Goal: Task Accomplishment & Management: Manage account settings

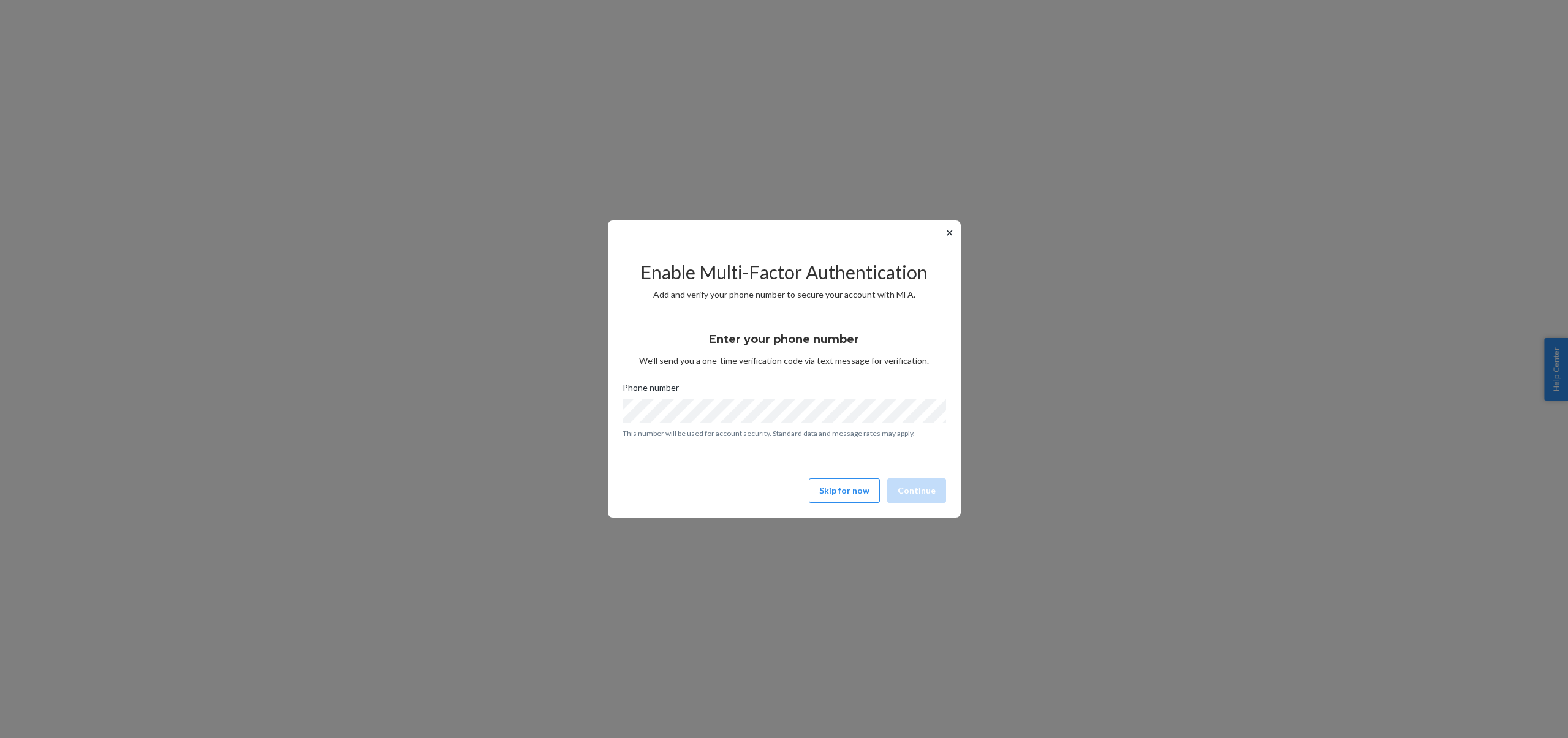
click at [953, 240] on div "✕ Enable Multi-Factor Authentication Add and verify your phone number to secure…" at bounding box center [784, 368] width 353 height 297
click at [949, 235] on button "✕" at bounding box center [949, 233] width 13 height 15
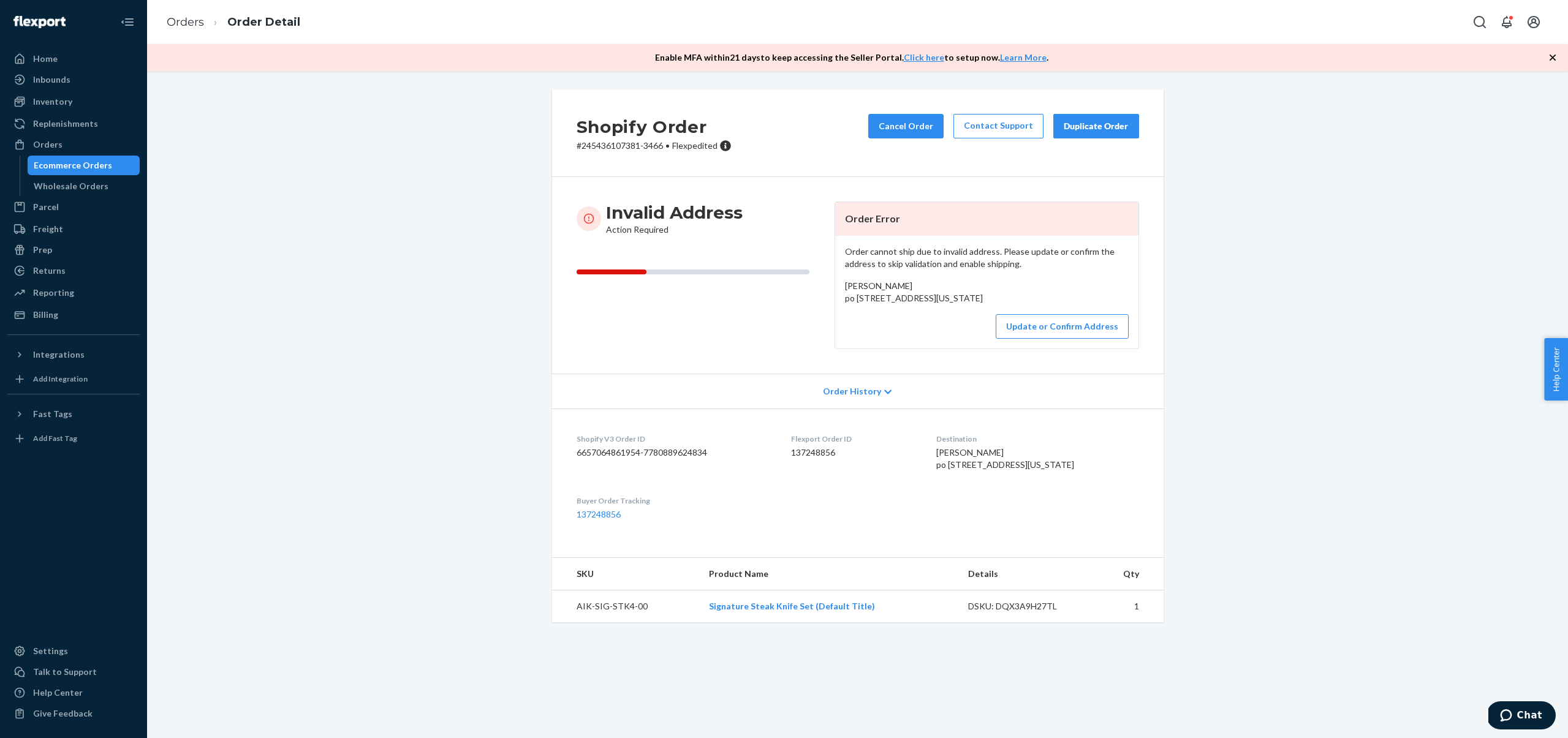
drag, startPoint x: 845, startPoint y: 286, endPoint x: 968, endPoint y: 309, distance: 125.1
click at [975, 305] on div "[PERSON_NAME] po [STREET_ADDRESS][US_STATE]" at bounding box center [986, 292] width 284 height 25
click at [1059, 338] on button "Update or Confirm Address" at bounding box center [1062, 327] width 133 height 25
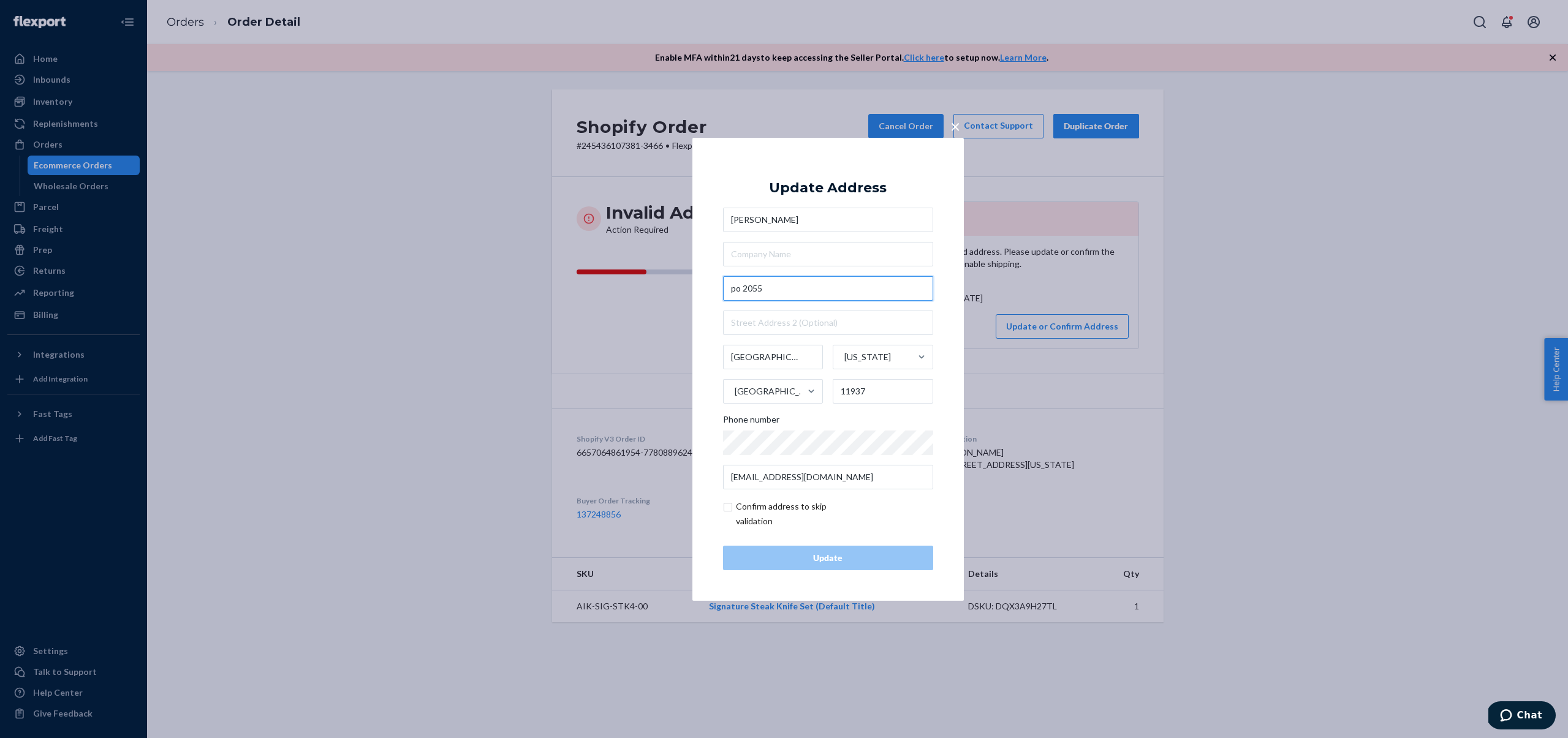
drag, startPoint x: 739, startPoint y: 288, endPoint x: 723, endPoint y: 285, distance: 16.3
click at [724, 285] on input "po 2055" at bounding box center [828, 288] width 210 height 25
type input "PO Box 2055"
click at [767, 181] on div "Update Address [PERSON_NAME][GEOGRAPHIC_DATA][STREET_ADDRESS][STREET_ADDRESS][S…" at bounding box center [828, 368] width 210 height 402
click at [860, 550] on button "Update" at bounding box center [828, 558] width 210 height 25
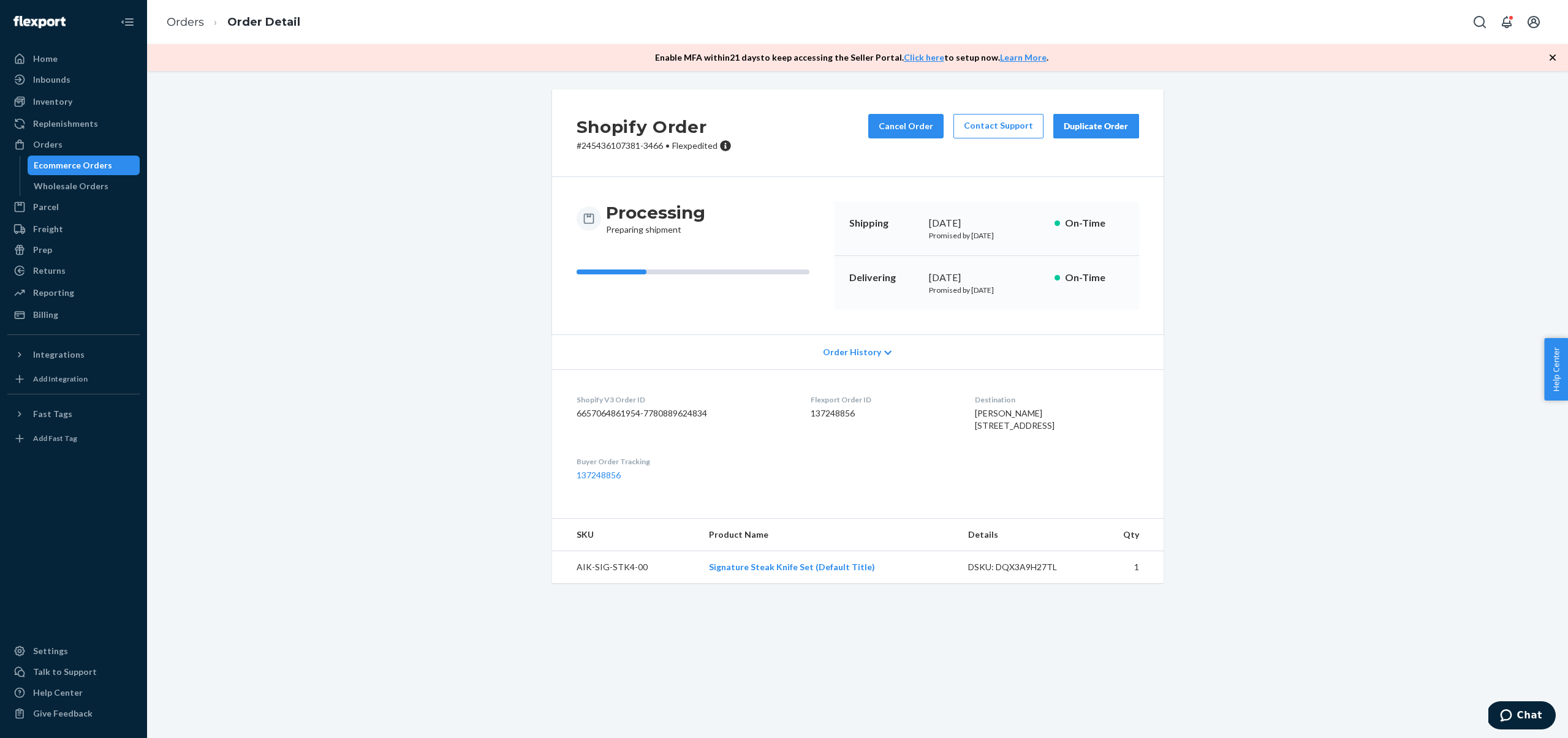
click at [63, 164] on div "Ecommerce Orders" at bounding box center [73, 165] width 79 height 12
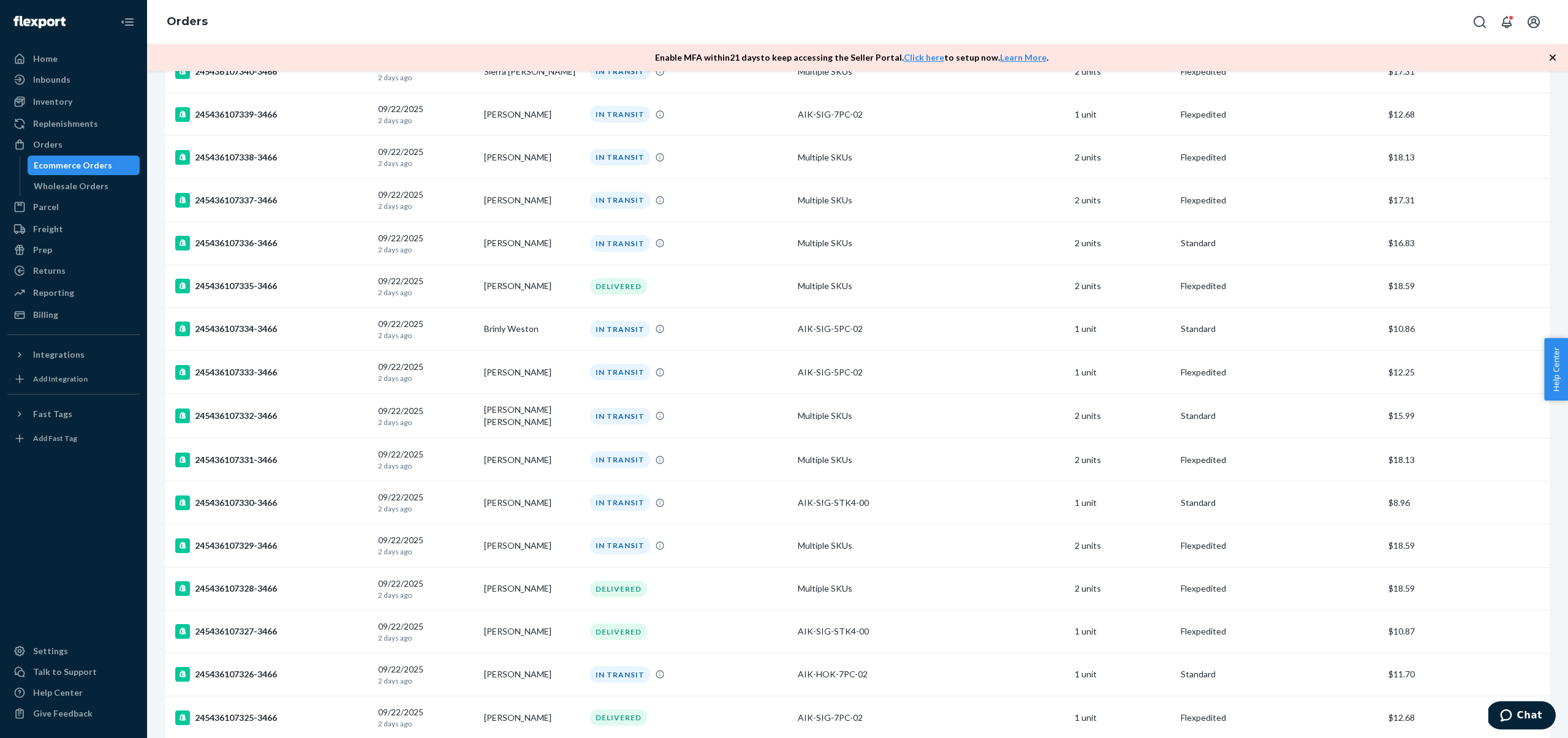
scroll to position [2571, 0]
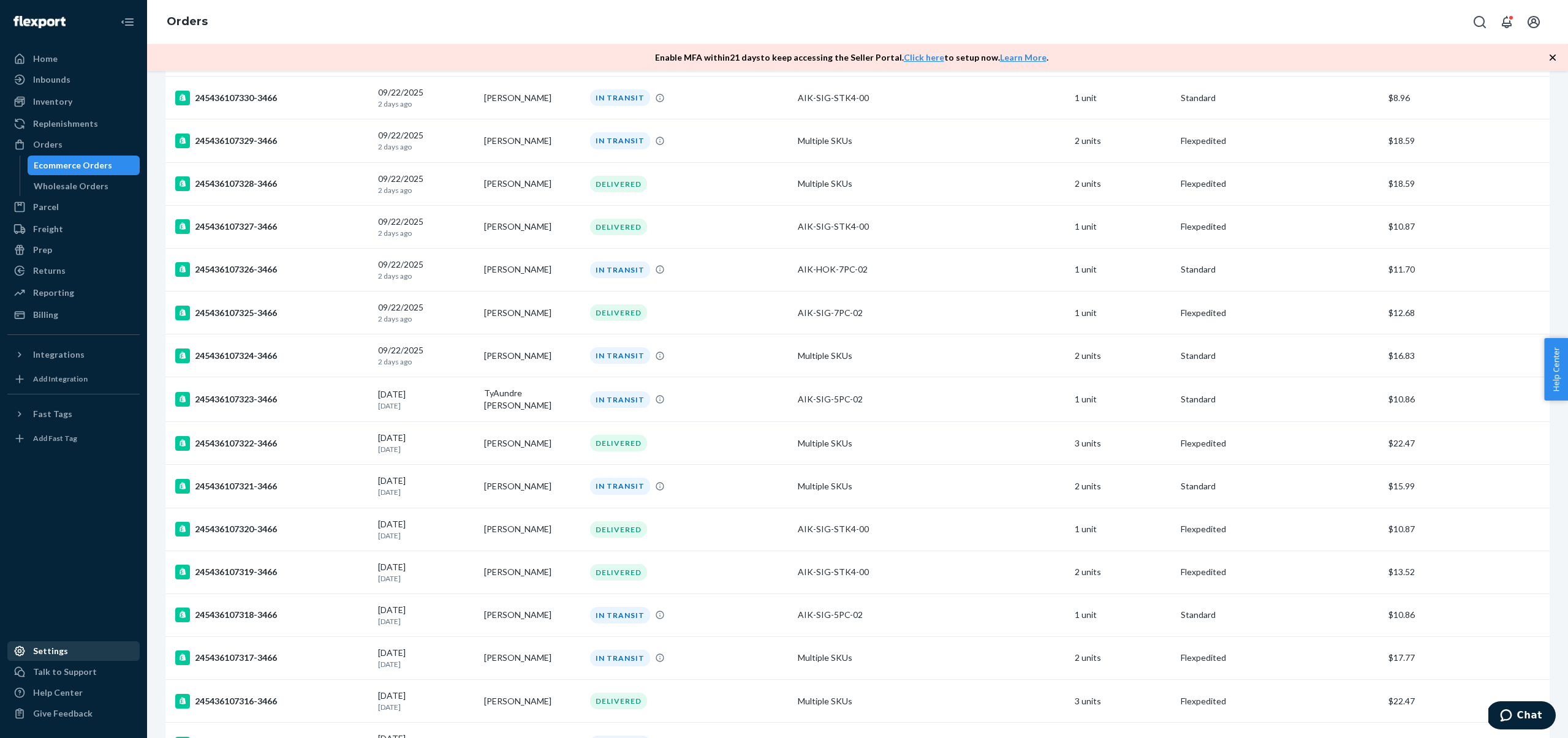
click at [83, 653] on div "Settings" at bounding box center [73, 651] width 130 height 17
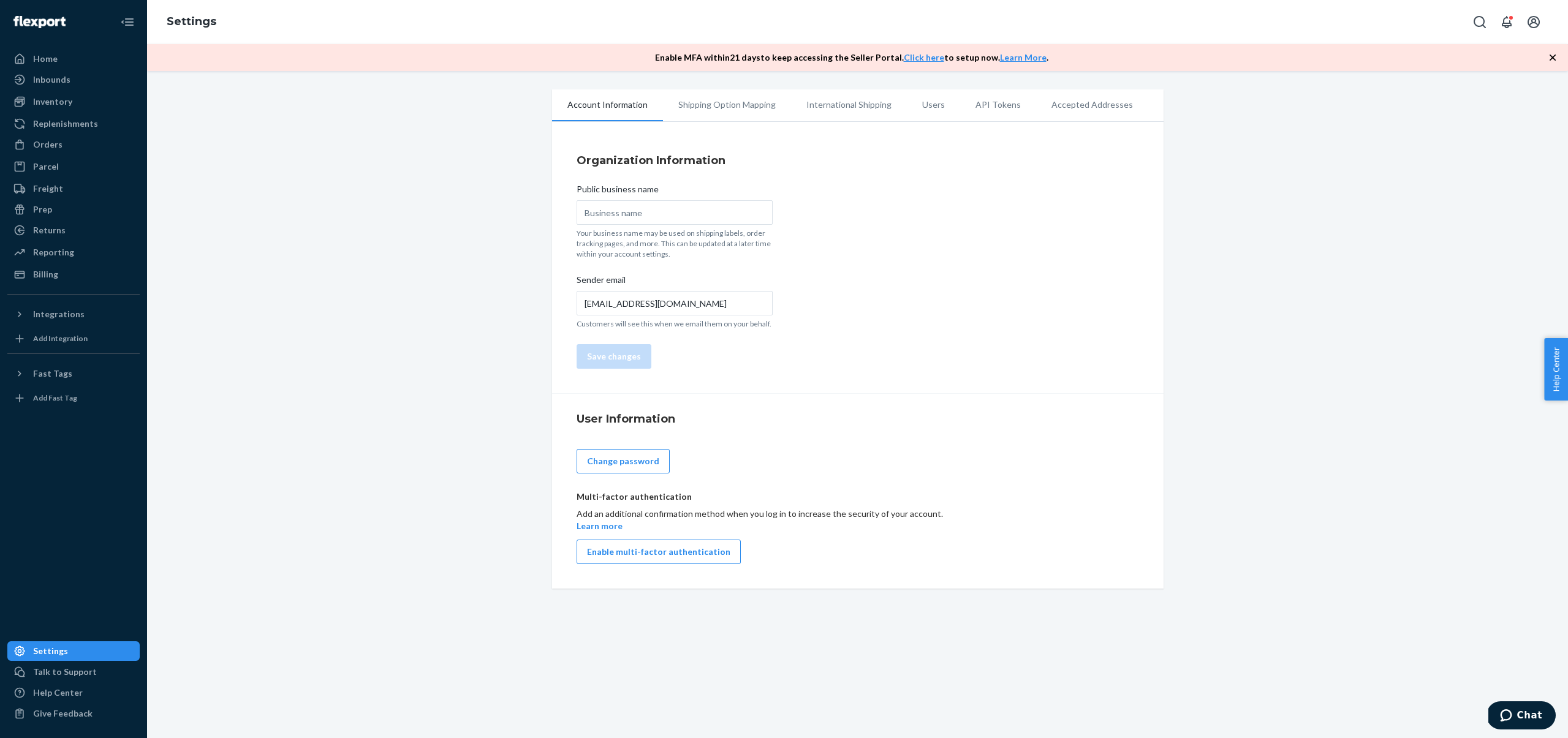
click at [741, 112] on li "Shipping Option Mapping" at bounding box center [726, 105] width 128 height 31
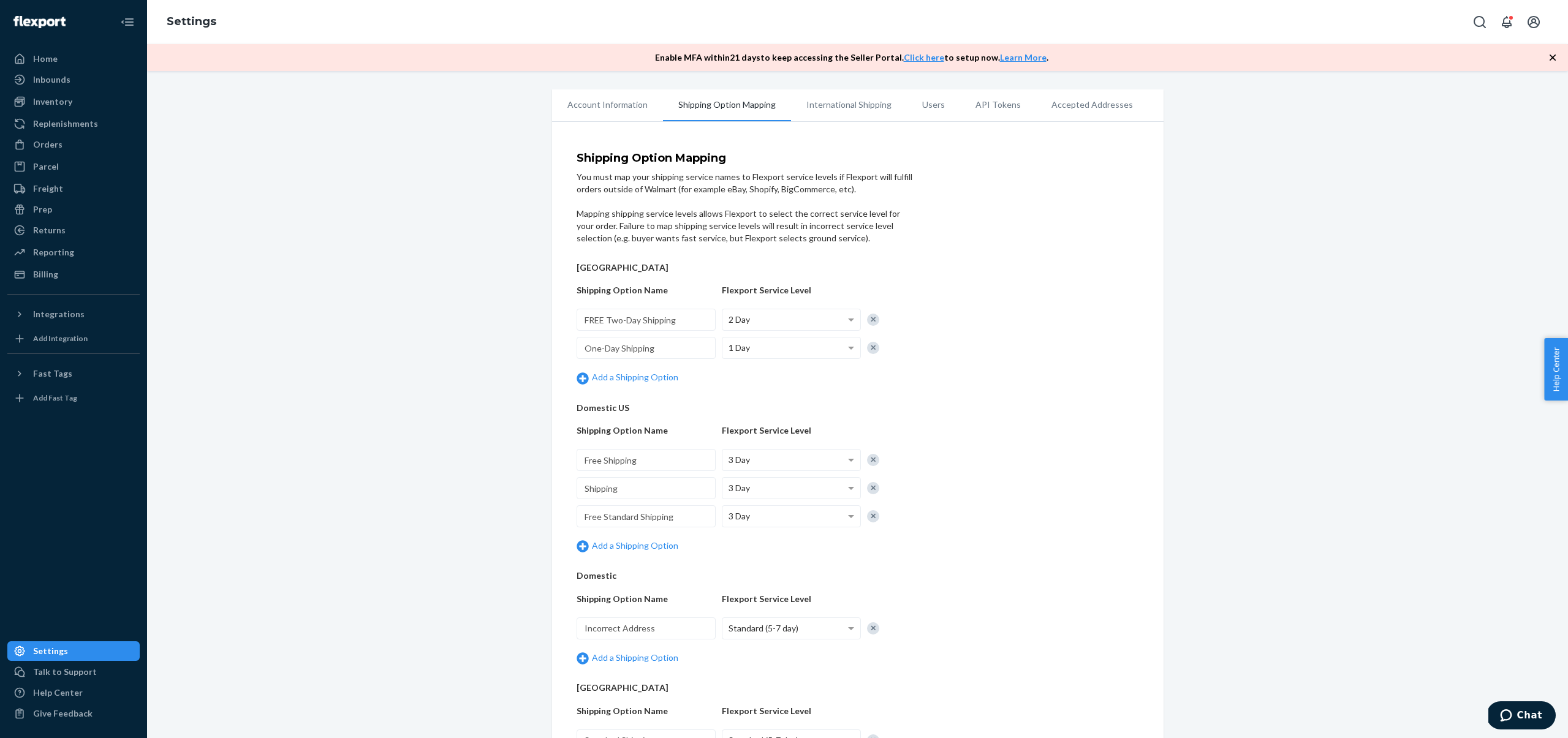
click at [595, 119] on li "Account Information" at bounding box center [608, 105] width 111 height 31
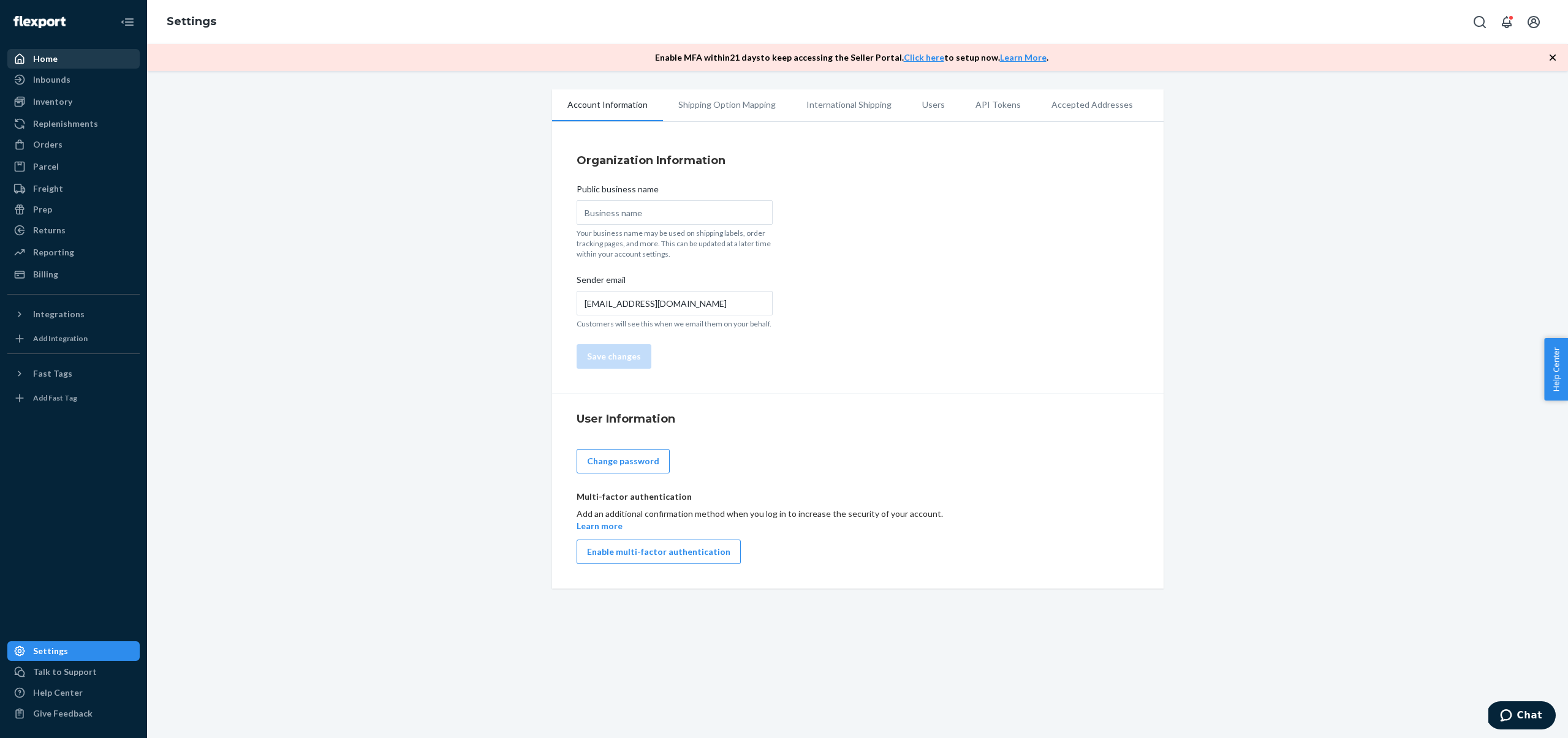
click at [68, 63] on div "Home" at bounding box center [73, 58] width 130 height 17
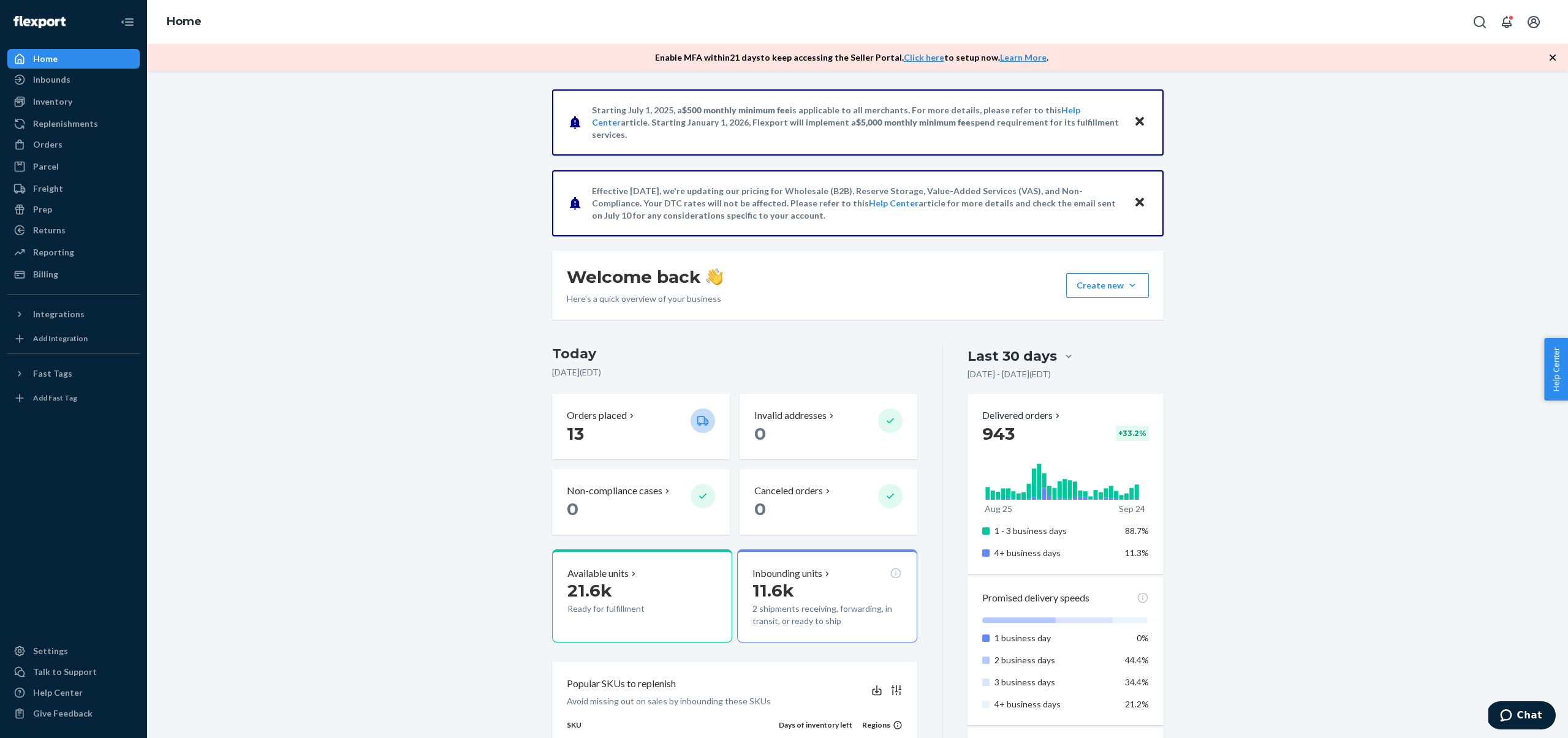
click at [1232, 170] on div "Starting [DATE], a $500 monthly minimum fee is applicable to all merchants. For…" at bounding box center [857, 747] width 1402 height 1316
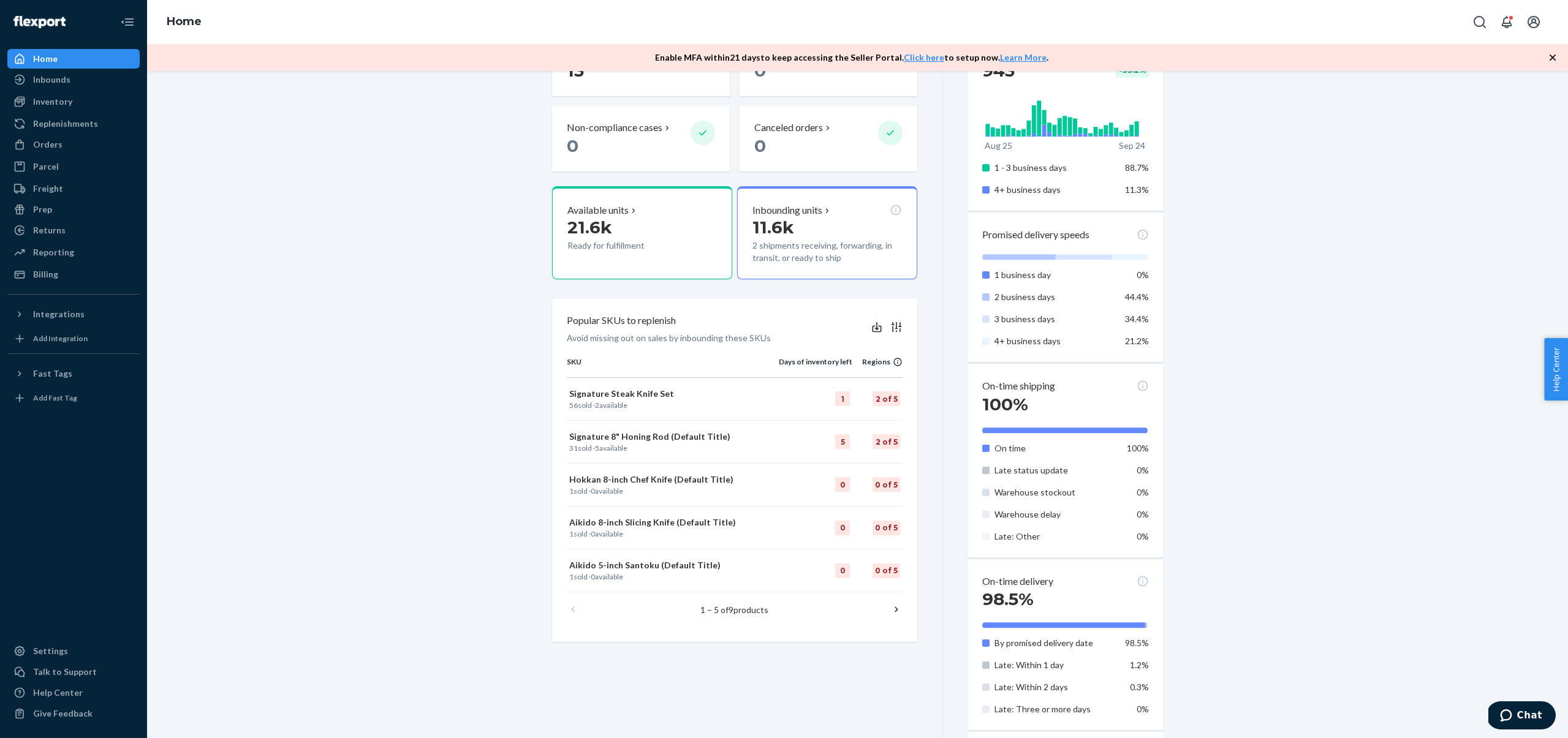
scroll to position [139, 0]
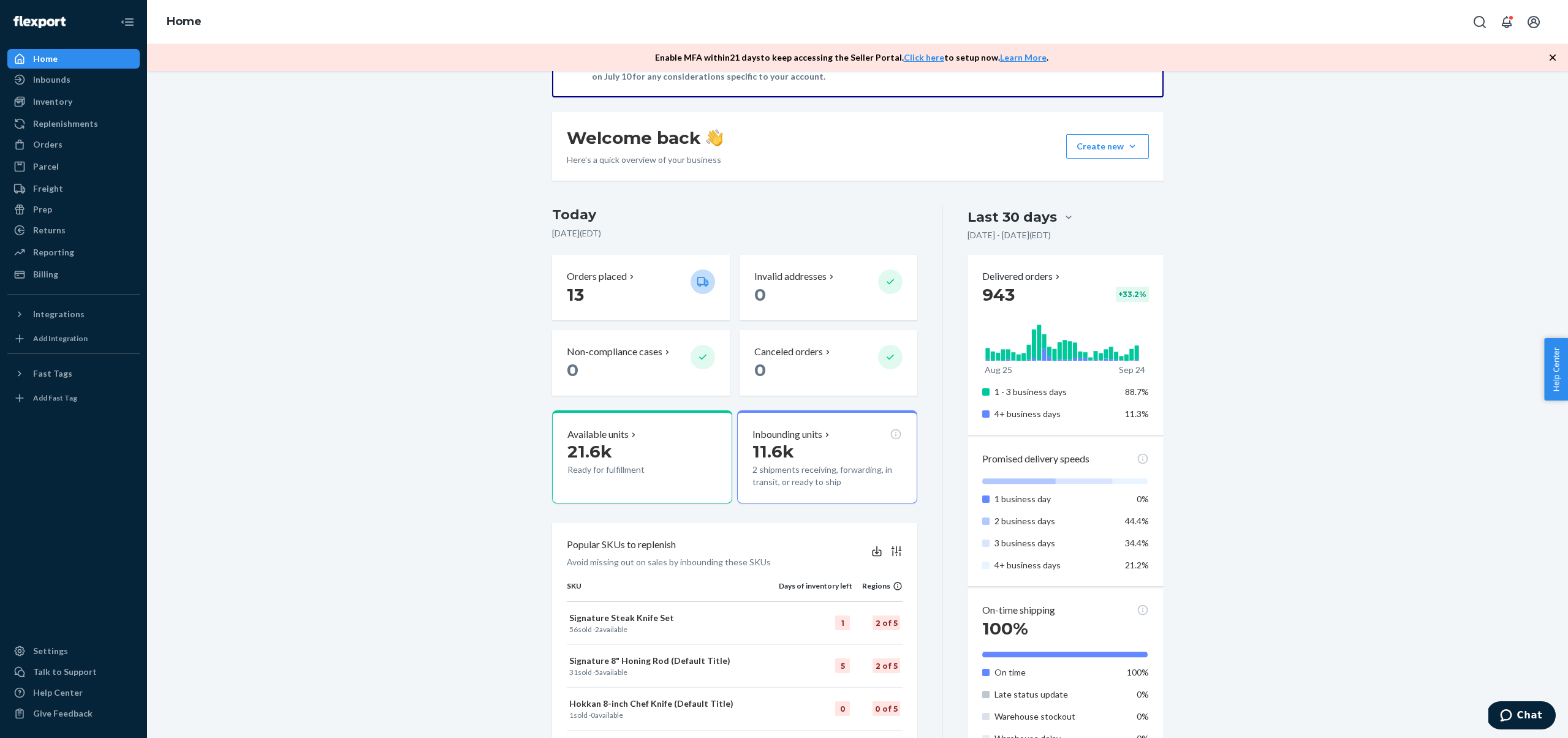
drag, startPoint x: 1274, startPoint y: 233, endPoint x: 985, endPoint y: 253, distance: 289.7
click at [1274, 233] on div "Starting [DATE], a $500 monthly minimum fee is applicable to all merchants. For…" at bounding box center [857, 608] width 1402 height 1316
click at [400, 246] on div "Starting [DATE], a $500 monthly minimum fee is applicable to all merchants. For…" at bounding box center [857, 608] width 1402 height 1316
click at [86, 81] on div "Inbounds" at bounding box center [73, 79] width 130 height 17
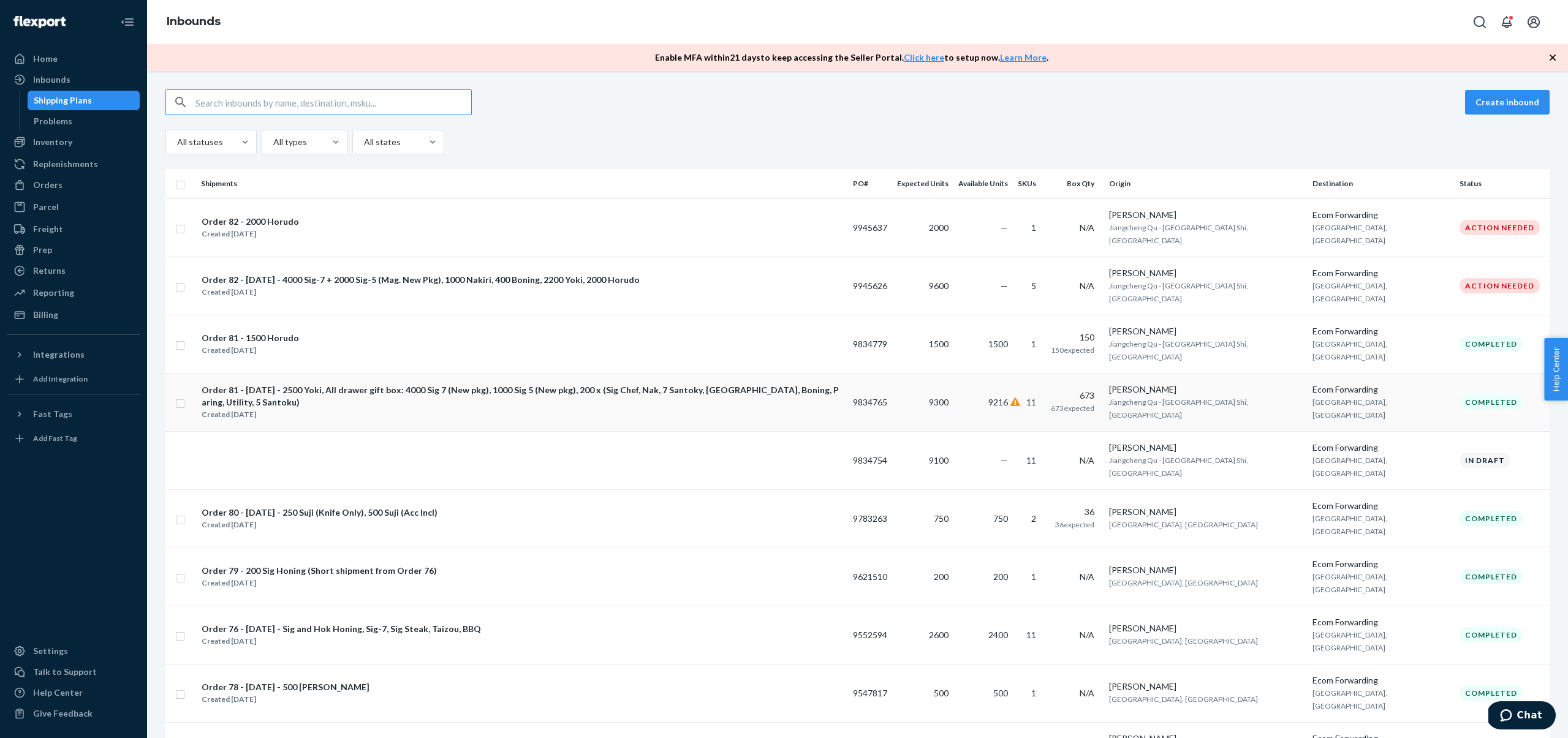
click at [732, 384] on div "Order 81 - [DATE] - 2500 Yoki, All drawer gift box: 4000 Sig 7 (New pkg), 1000 …" at bounding box center [522, 396] width 641 height 25
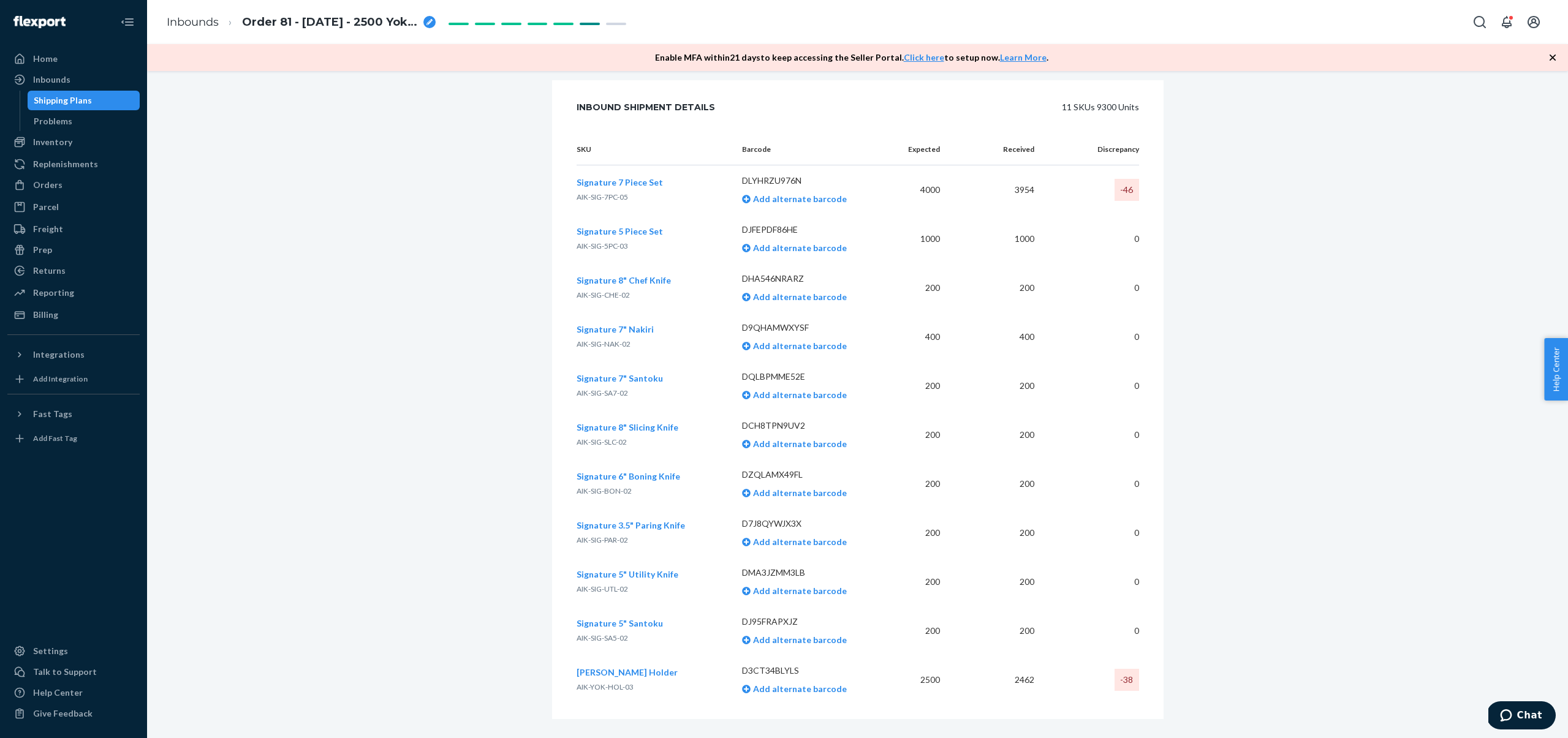
scroll to position [2360, 0]
click at [611, 324] on span "Signature 7" Nakiri" at bounding box center [615, 329] width 77 height 10
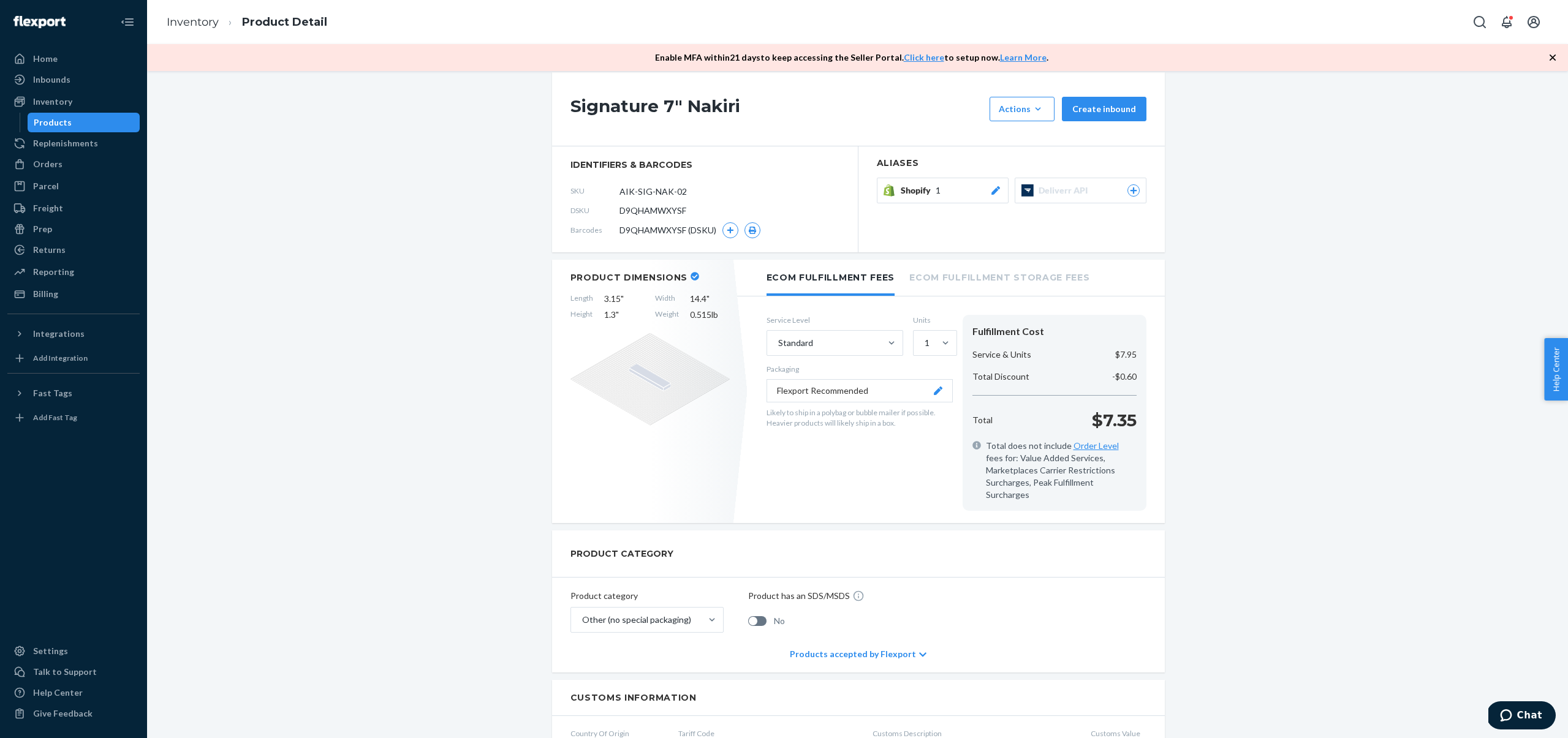
scroll to position [424, 0]
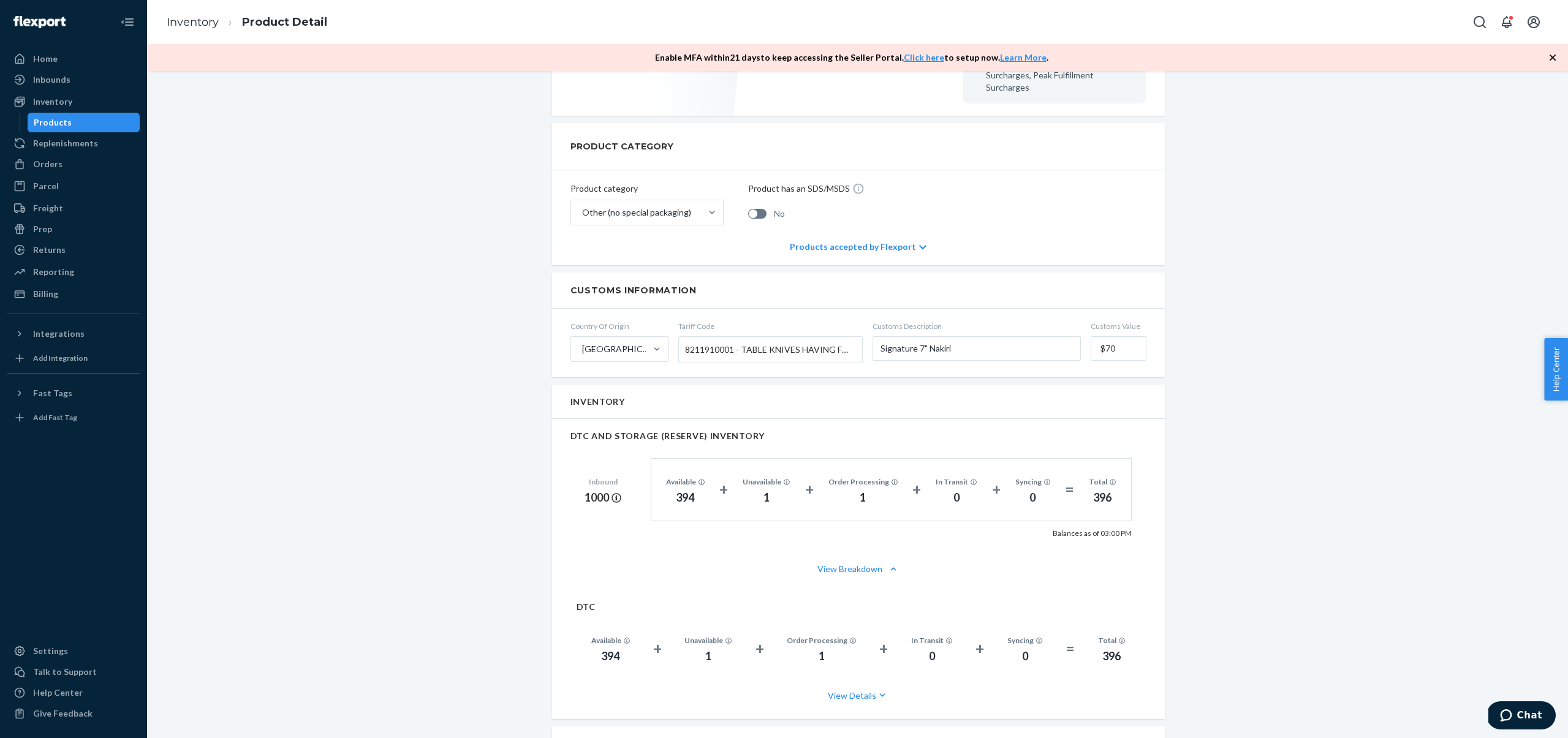
click at [73, 123] on div "Products" at bounding box center [84, 122] width 110 height 17
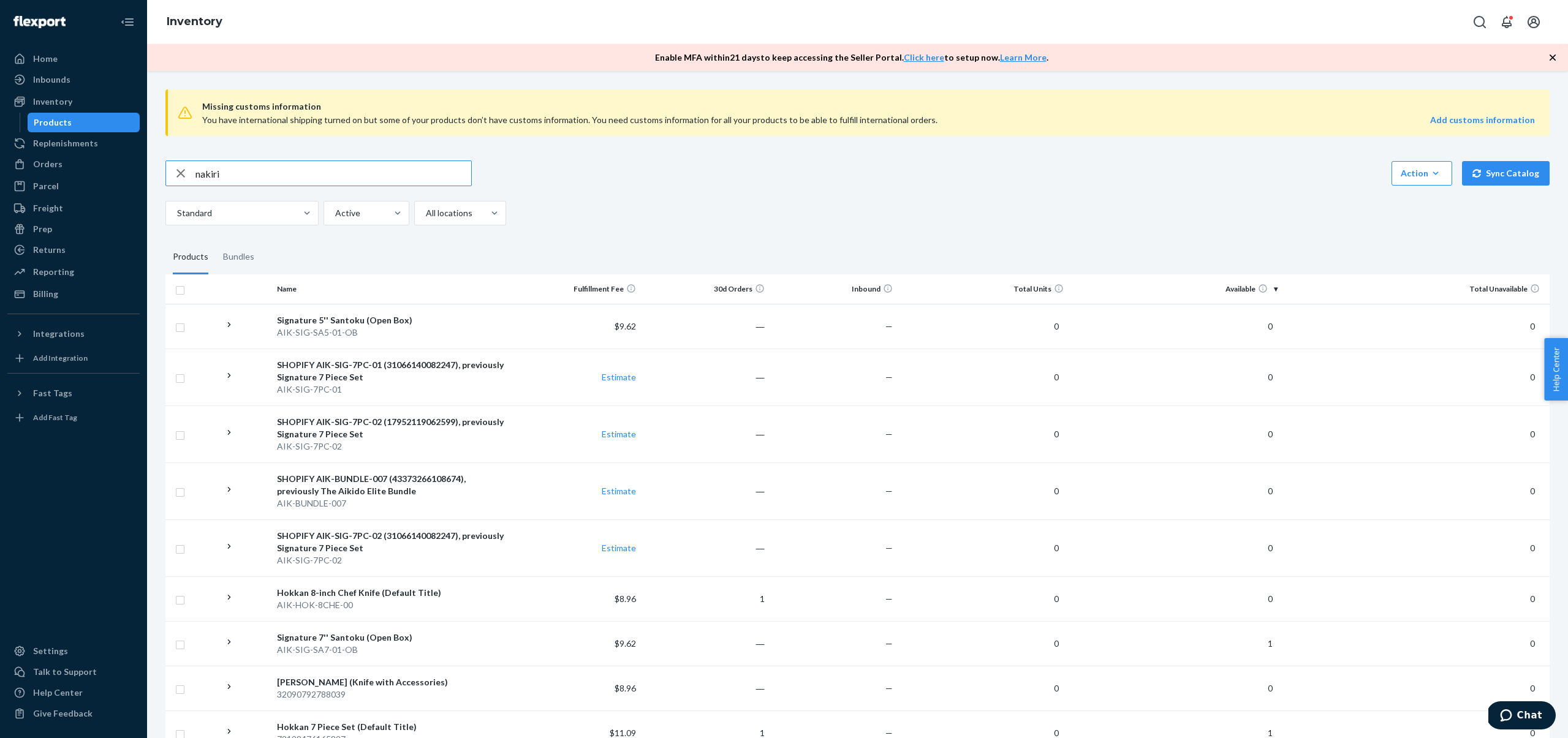
type input "nakiri"
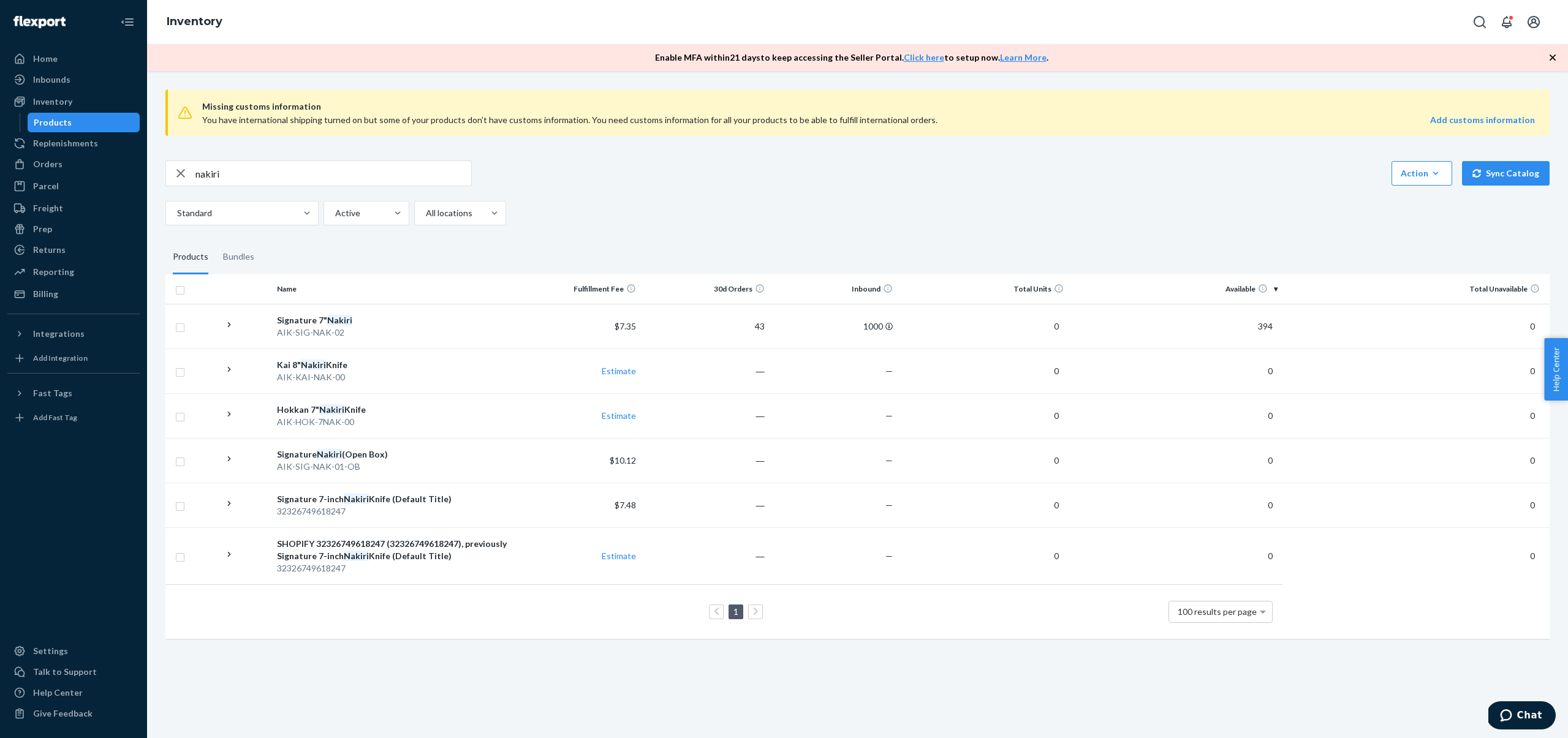
click at [692, 190] on div "nakiri Action Create product Create bundle Bulk create products Bulk update pro…" at bounding box center [858, 193] width 1384 height 65
click at [723, 212] on div "Standard Active All locations" at bounding box center [853, 213] width 1375 height 25
click at [609, 178] on div "nakiri Action Create product Create bundle Bulk create products Bulk update pro…" at bounding box center [858, 173] width 1384 height 26
drag, startPoint x: 244, startPoint y: 172, endPoint x: 110, endPoint y: 184, distance: 134.5
click at [110, 184] on div "Home Inbounds Shipping Plans Problems Inventory Products Replenishments Orders …" at bounding box center [784, 369] width 1568 height 738
